Goal: Navigation & Orientation: Find specific page/section

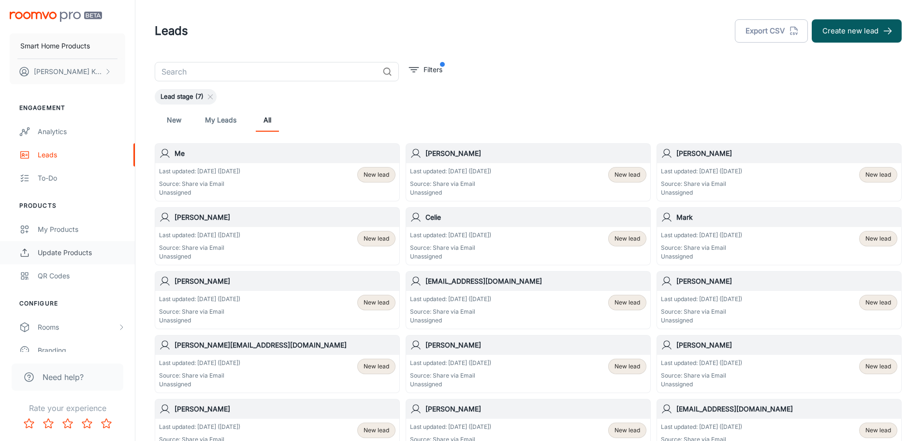
click at [65, 250] on div "Update Products" at bounding box center [82, 252] width 88 height 11
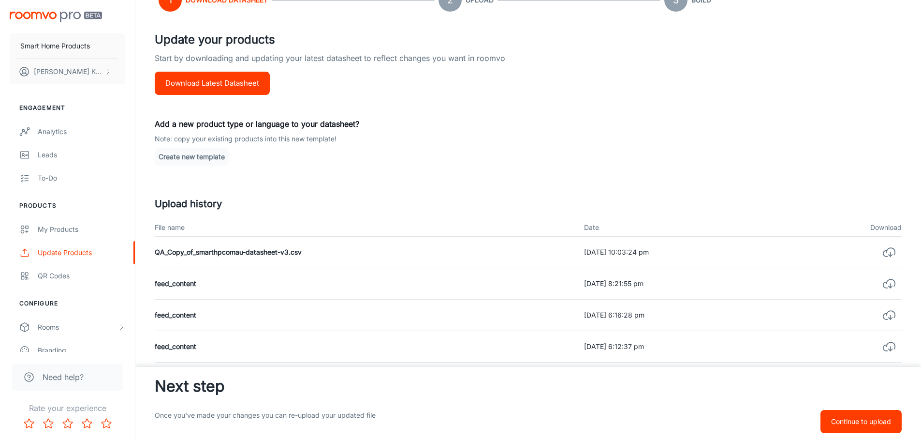
scroll to position [145, 0]
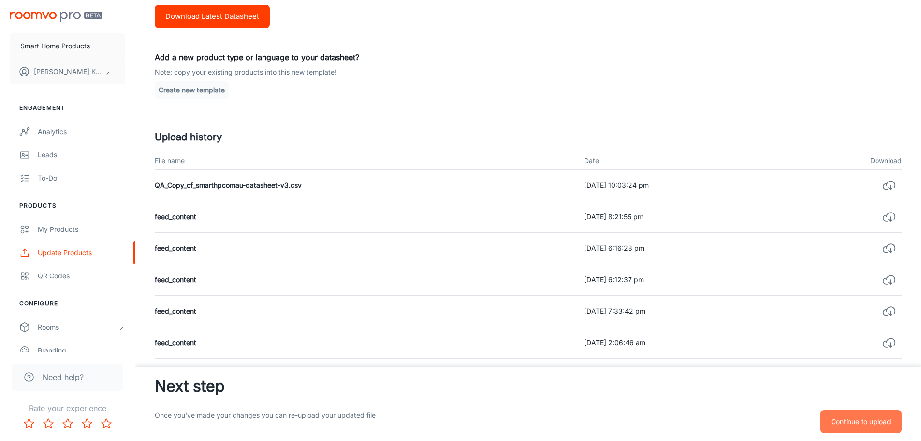
click at [847, 428] on button "Continue to upload" at bounding box center [861, 421] width 81 height 23
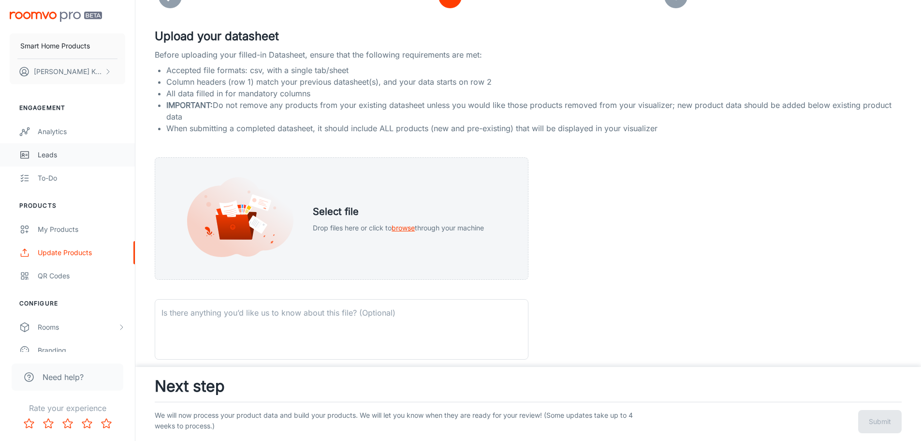
scroll to position [0, 0]
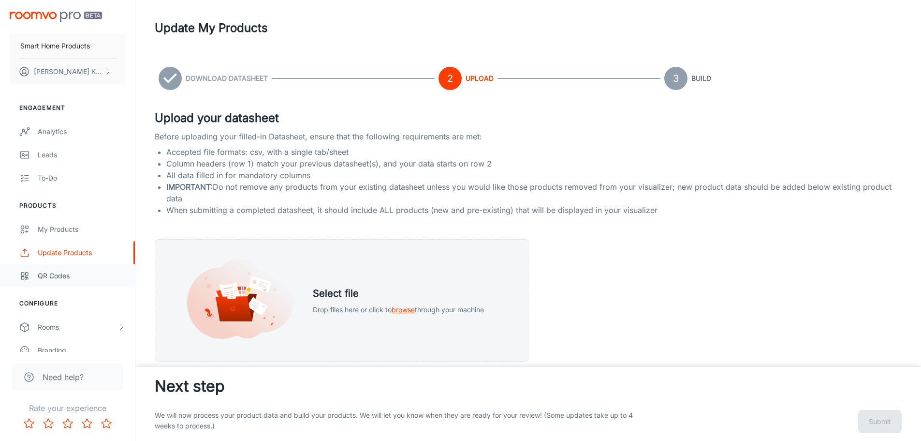
click at [56, 276] on div "QR Codes" at bounding box center [82, 275] width 88 height 11
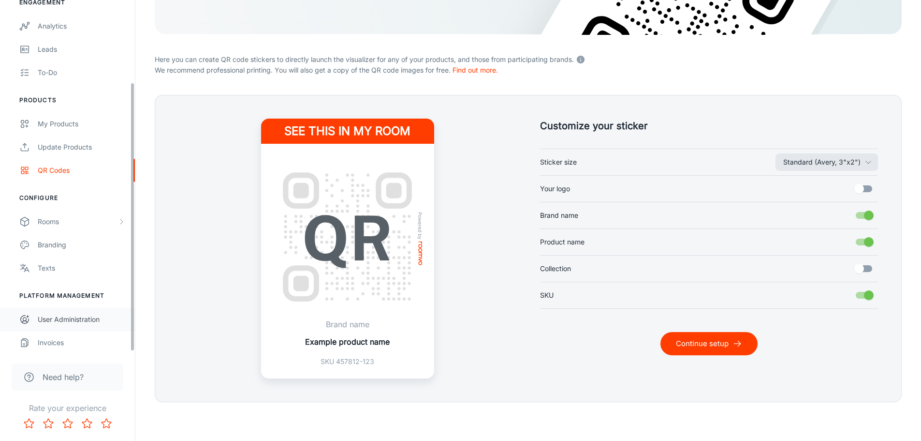
scroll to position [108, 0]
click at [55, 247] on div "Branding" at bounding box center [82, 242] width 88 height 11
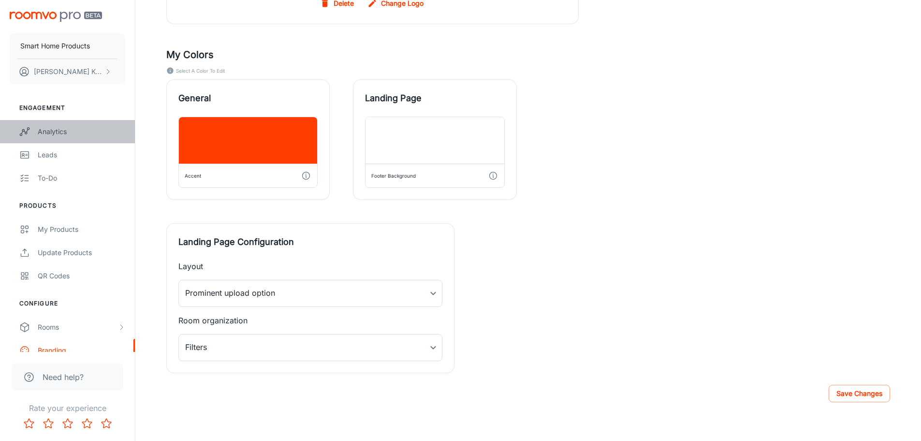
click at [48, 133] on div "Analytics" at bounding box center [82, 131] width 88 height 11
